Goal: Information Seeking & Learning: Learn about a topic

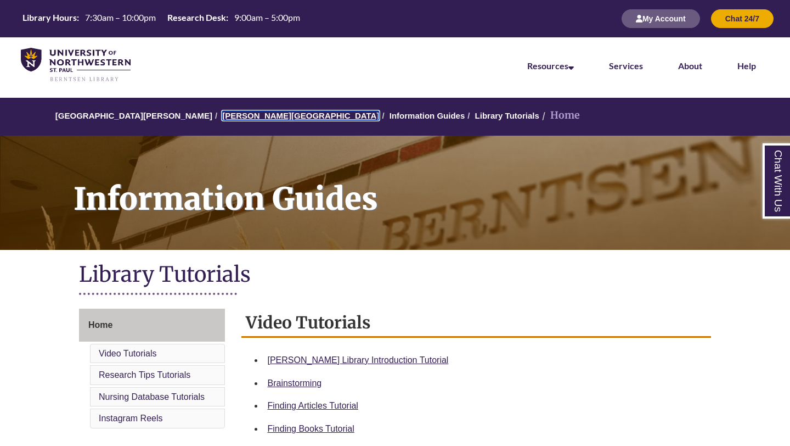
click at [230, 115] on link "[PERSON_NAME][GEOGRAPHIC_DATA]" at bounding box center [300, 115] width 157 height 9
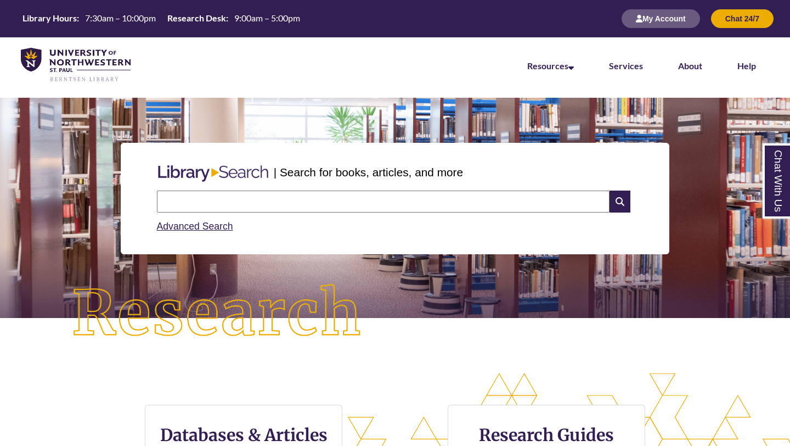
click at [221, 206] on input "text" at bounding box center [383, 201] width 453 height 22
type input "********"
